Goal: Task Accomplishment & Management: Use online tool/utility

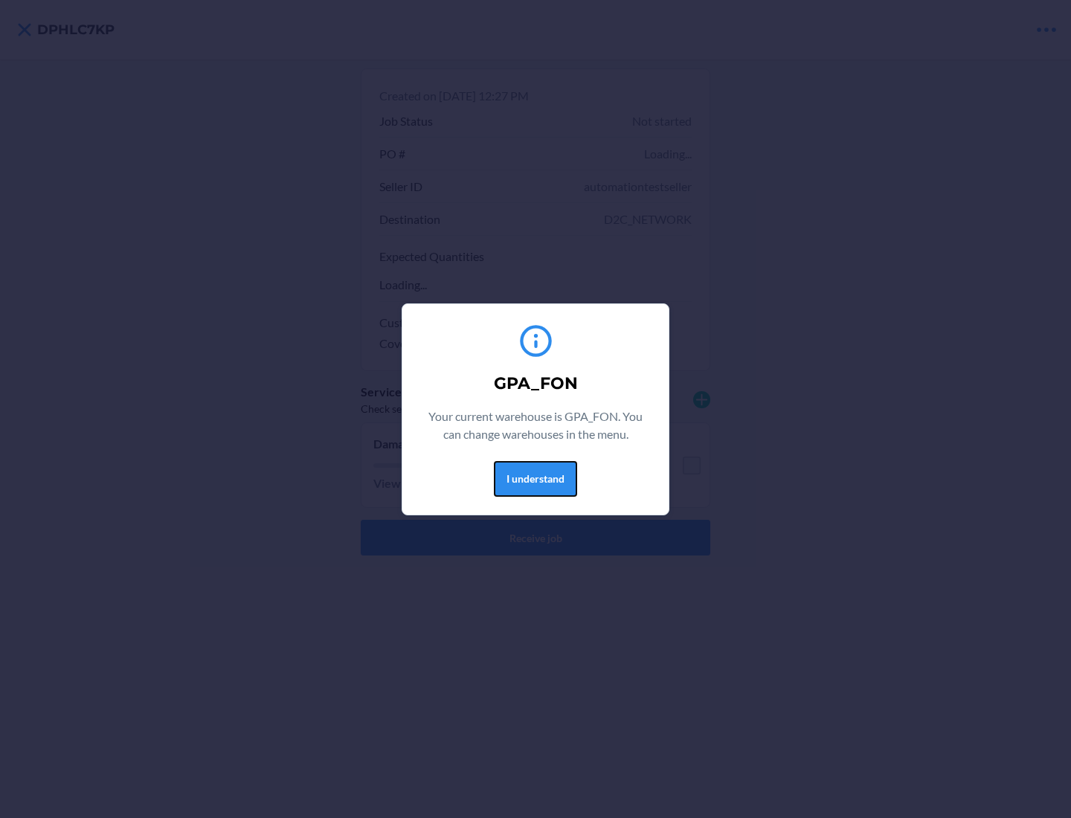
click at [535, 478] on button "I understand" at bounding box center [535, 479] width 83 height 36
